Goal: Task Accomplishment & Management: Use online tool/utility

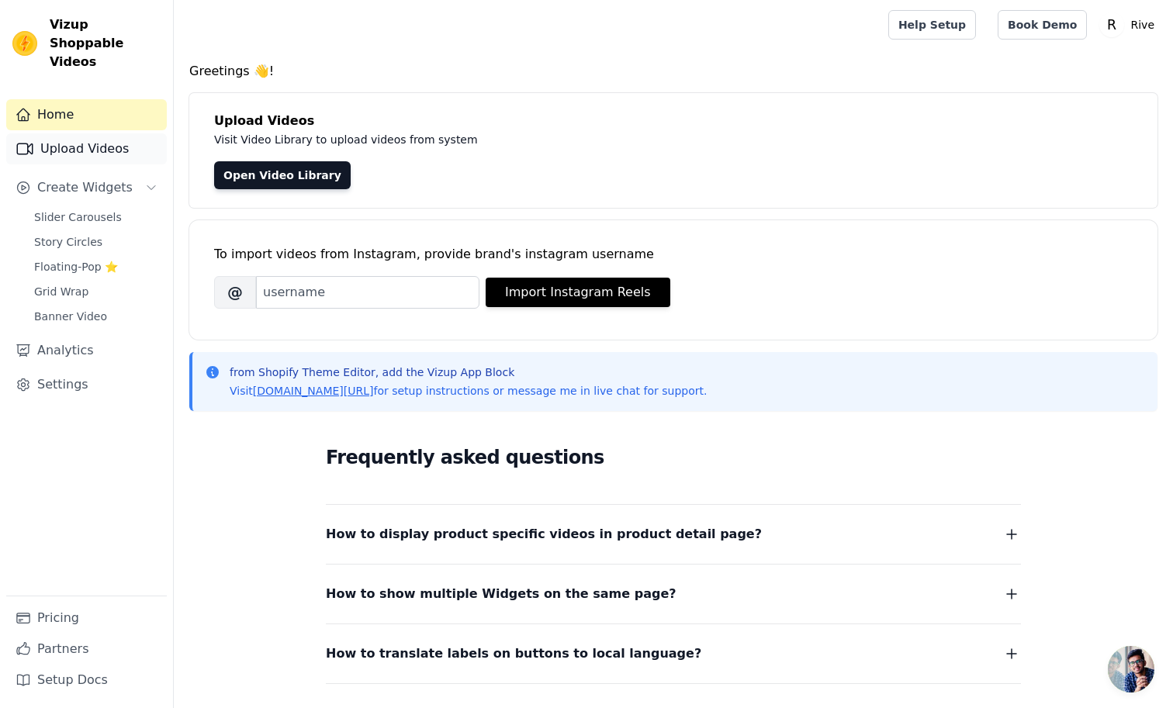
click at [51, 134] on link "Upload Videos" at bounding box center [86, 148] width 161 height 31
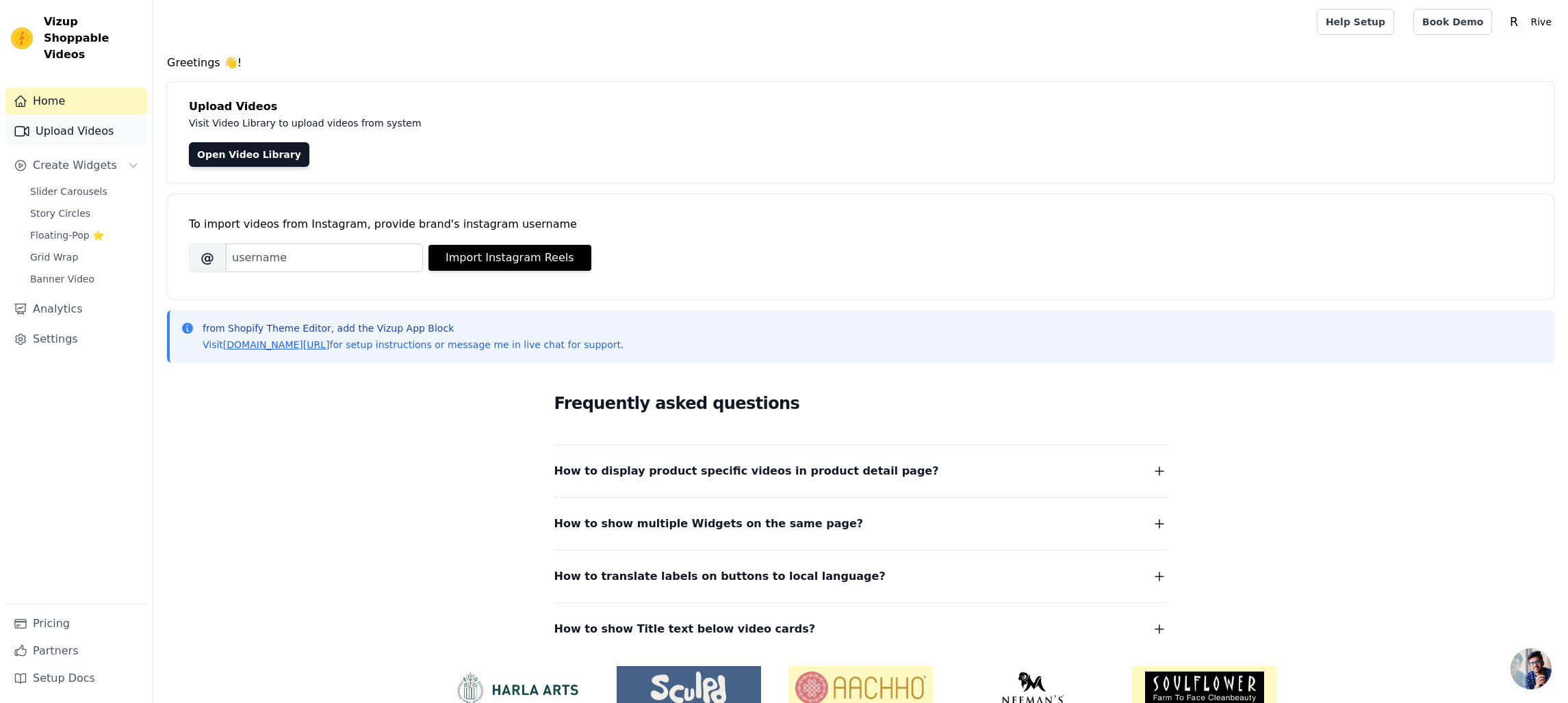
click at [84, 117] on link "Upload Videos" at bounding box center [76, 131] width 142 height 27
